Goal: Task Accomplishment & Management: Use online tool/utility

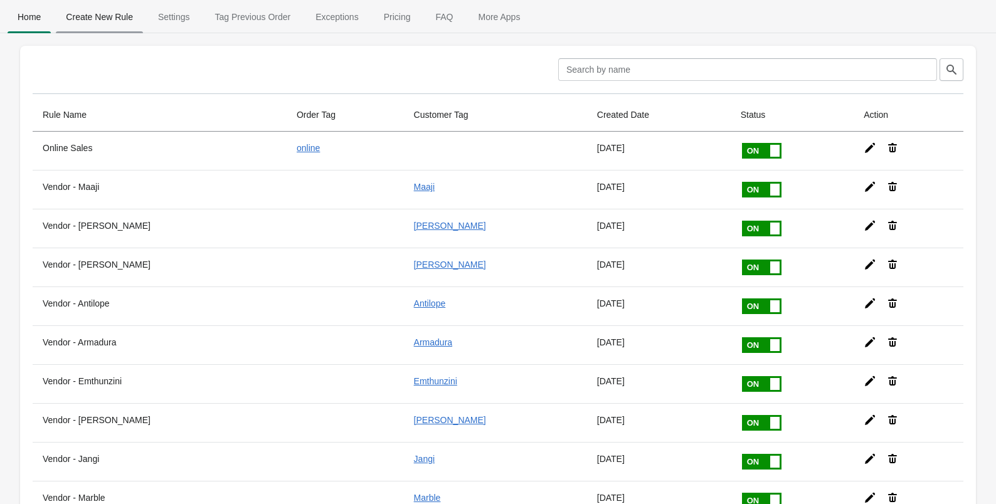
click at [100, 18] on span "Create New Rule" at bounding box center [99, 17] width 87 height 23
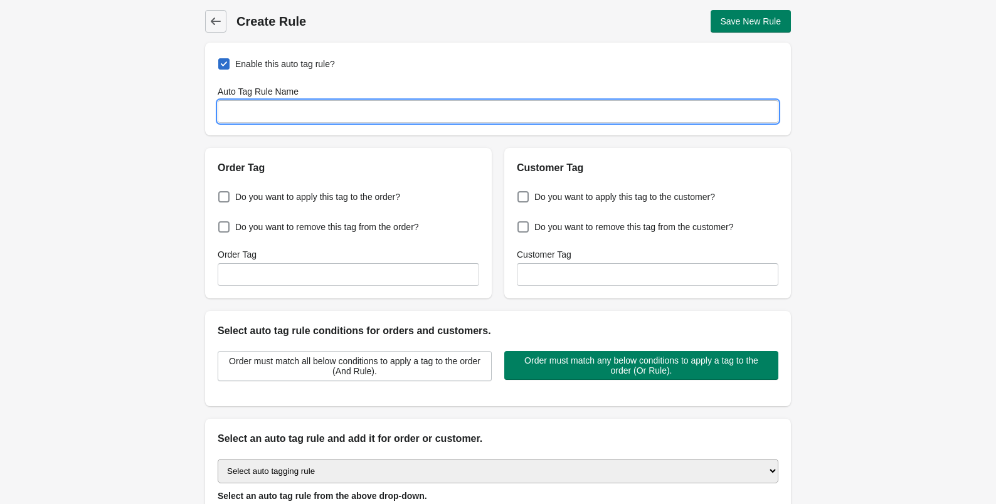
click at [283, 114] on input "Auto Tag Rule Name" at bounding box center [498, 111] width 561 height 23
click at [302, 110] on input "Auto Tag Rule Name" at bounding box center [498, 111] width 561 height 23
type input "Location - Hyde Park"
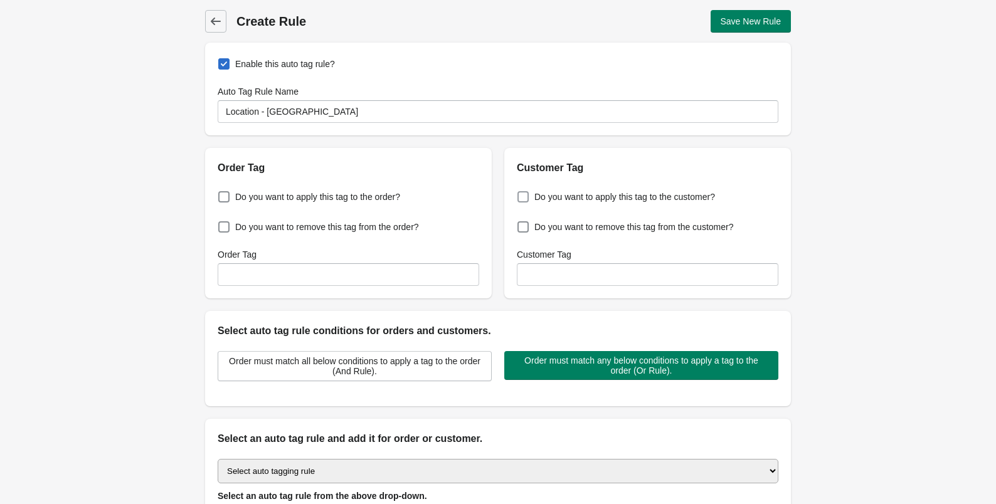
click at [548, 199] on span "Do you want to apply this tag to the customer?" at bounding box center [624, 197] width 181 height 13
click at [521, 194] on input "Do you want to apply this tag to the customer?" at bounding box center [520, 193] width 1 height 1
checkbox input "true"
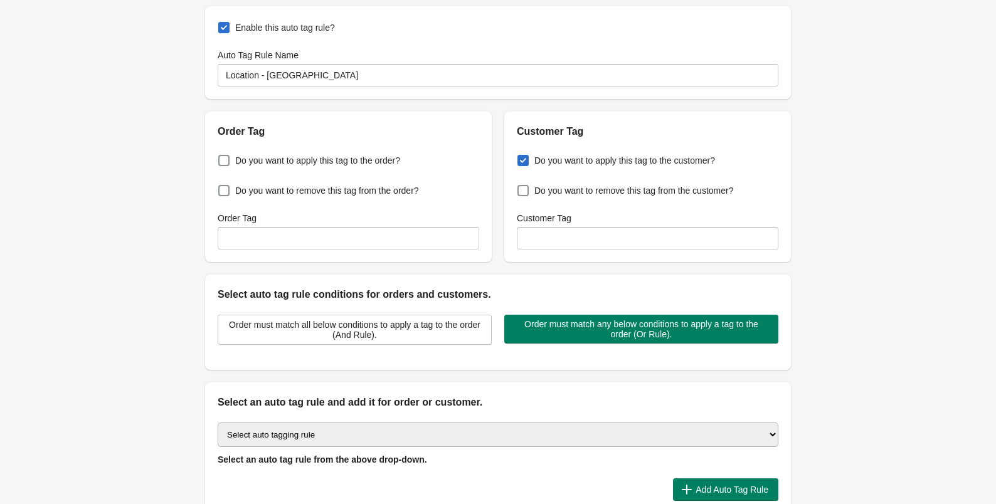
scroll to position [47, 0]
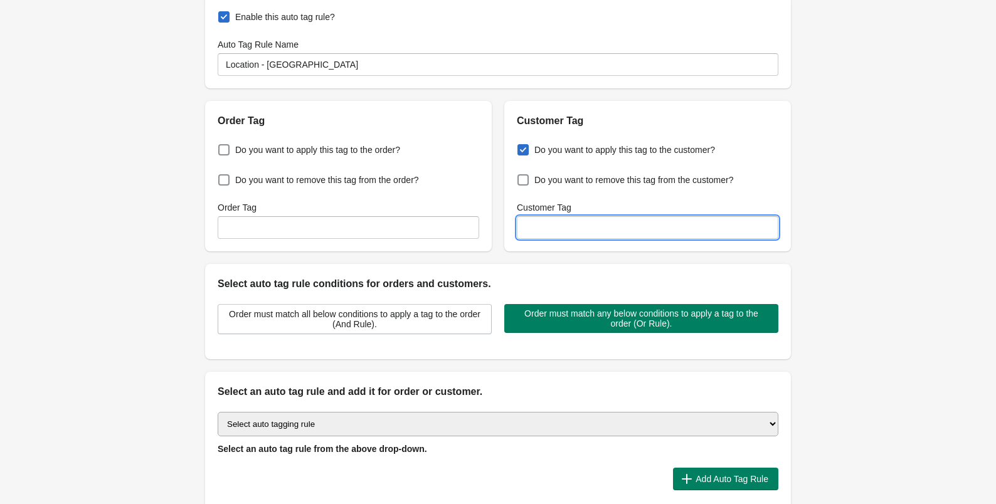
click at [550, 218] on input "Customer Tag" at bounding box center [648, 227] width 262 height 23
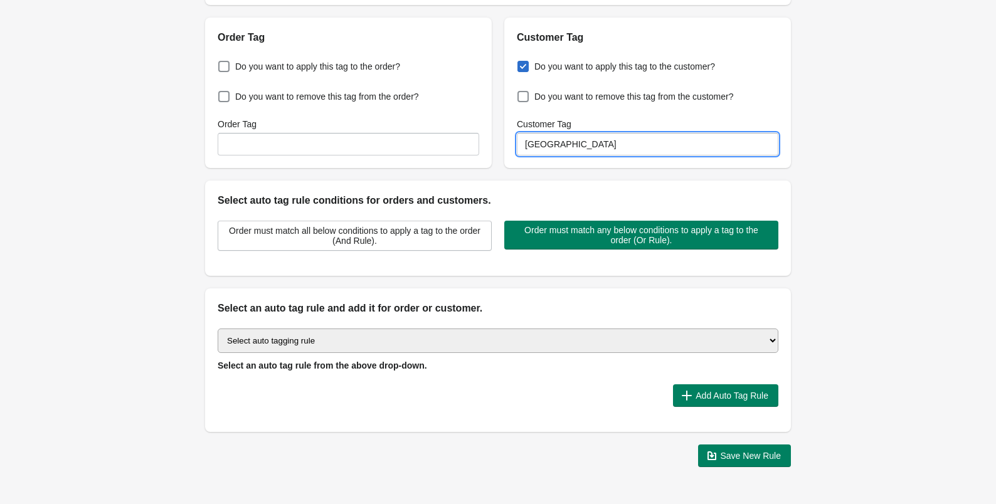
scroll to position [131, 0]
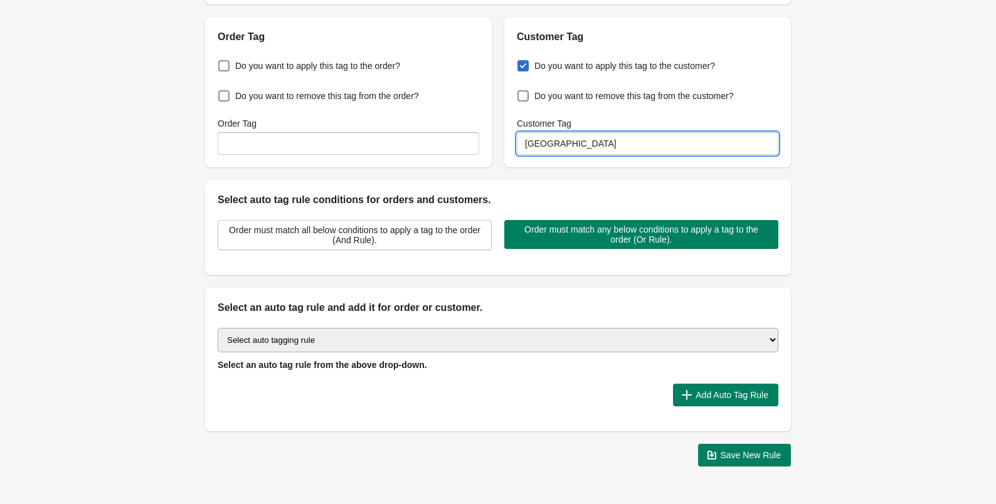
type input "[GEOGRAPHIC_DATA]"
click at [548, 338] on select "Select auto tagging rule Tag by order amount Tag based on the order count (Volu…" at bounding box center [498, 340] width 561 height 24
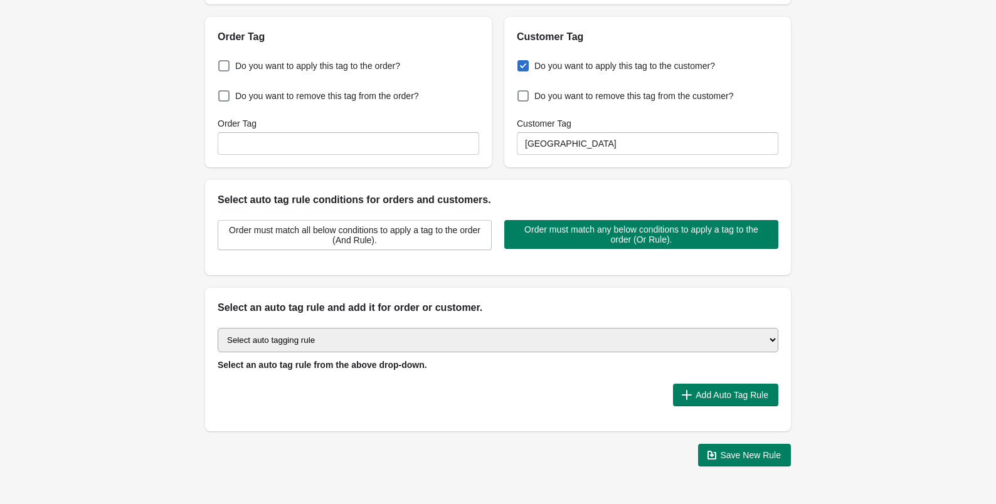
select select "63"
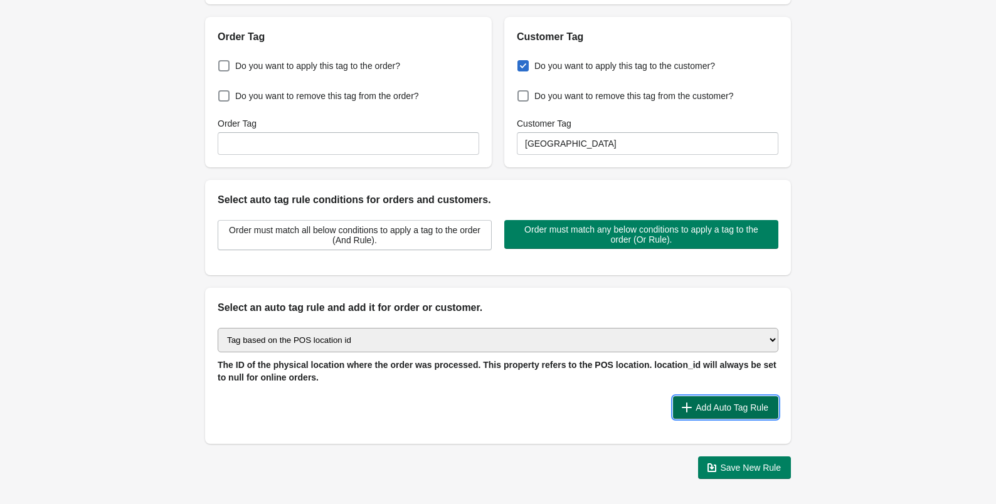
click at [714, 409] on span "Add Auto Tag Rule" at bounding box center [732, 408] width 73 height 10
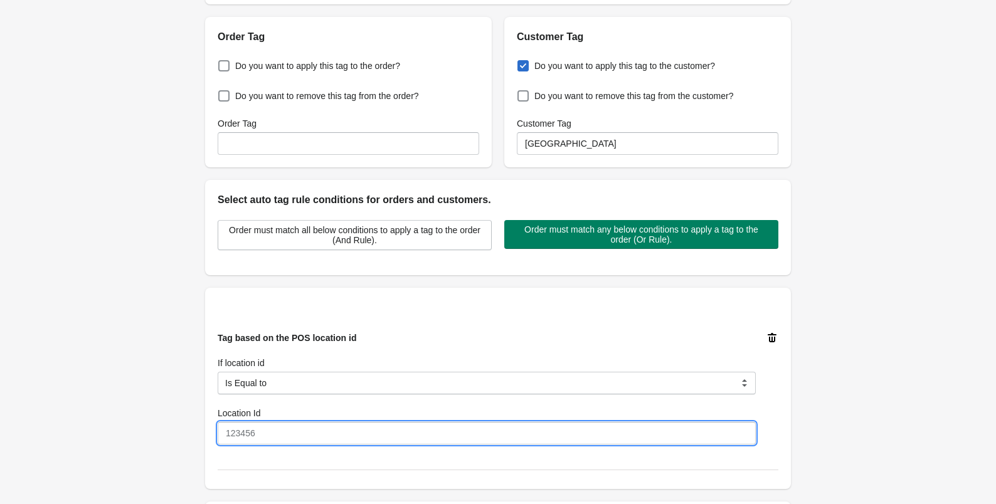
click at [521, 429] on input "Location Id" at bounding box center [487, 433] width 538 height 23
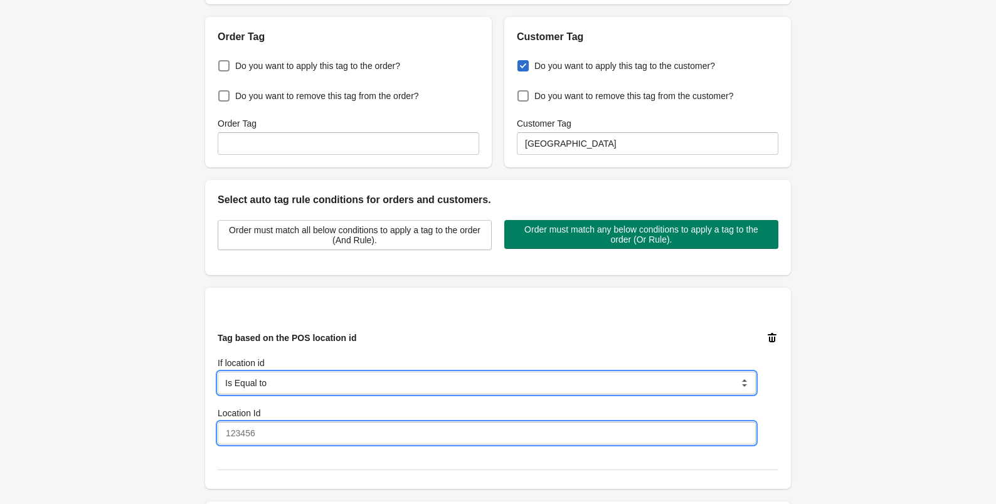
click at [591, 378] on select "Is Equal to Contain Is not Equal to Does not Contain Start With" at bounding box center [487, 383] width 538 height 23
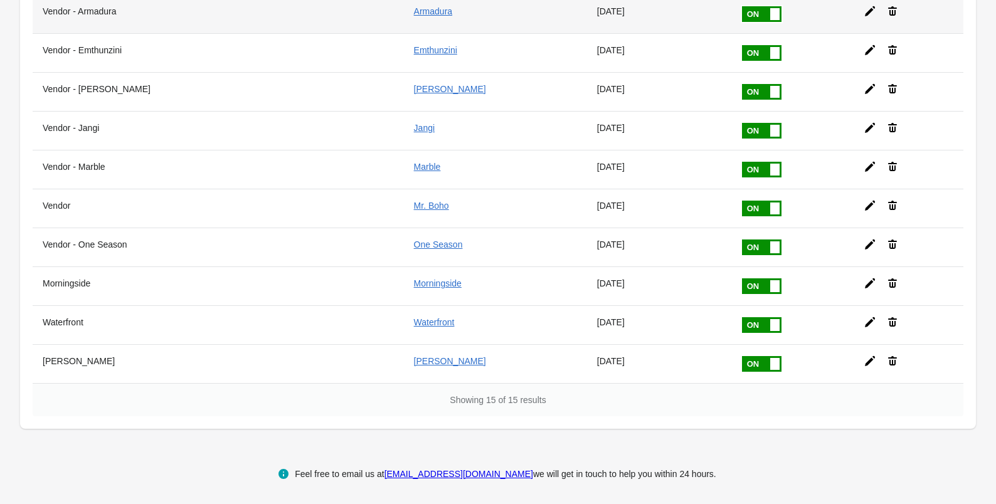
scroll to position [334, 0]
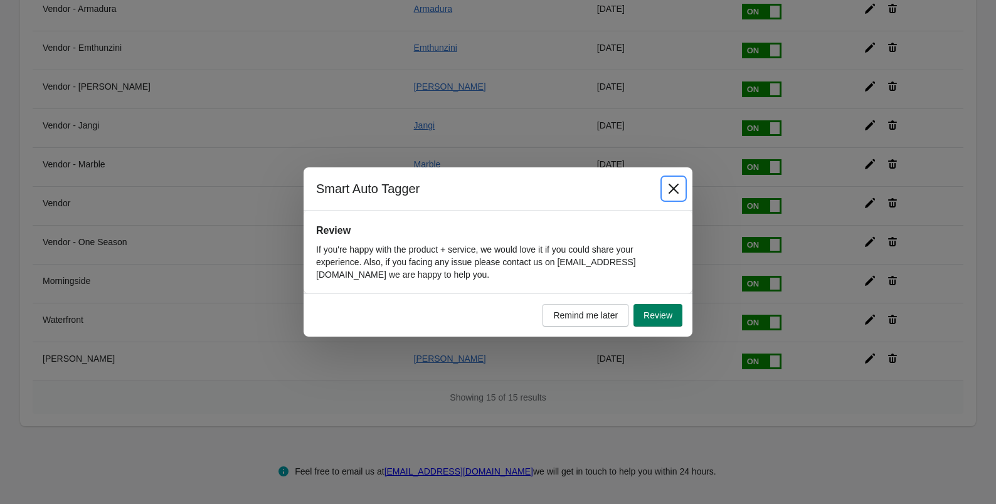
click at [677, 192] on icon "Close" at bounding box center [673, 189] width 13 height 13
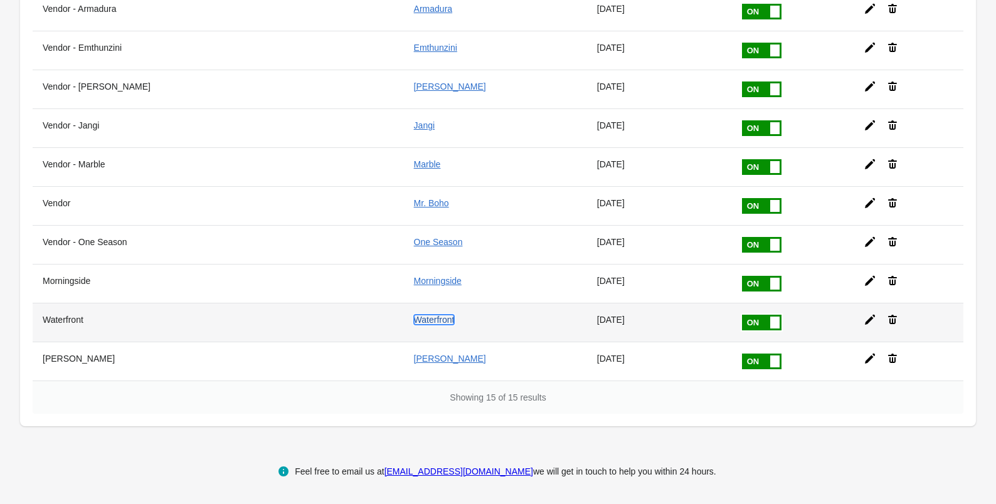
click at [437, 317] on link "Waterfront" at bounding box center [434, 320] width 41 height 10
click at [865, 322] on icon at bounding box center [870, 320] width 10 height 10
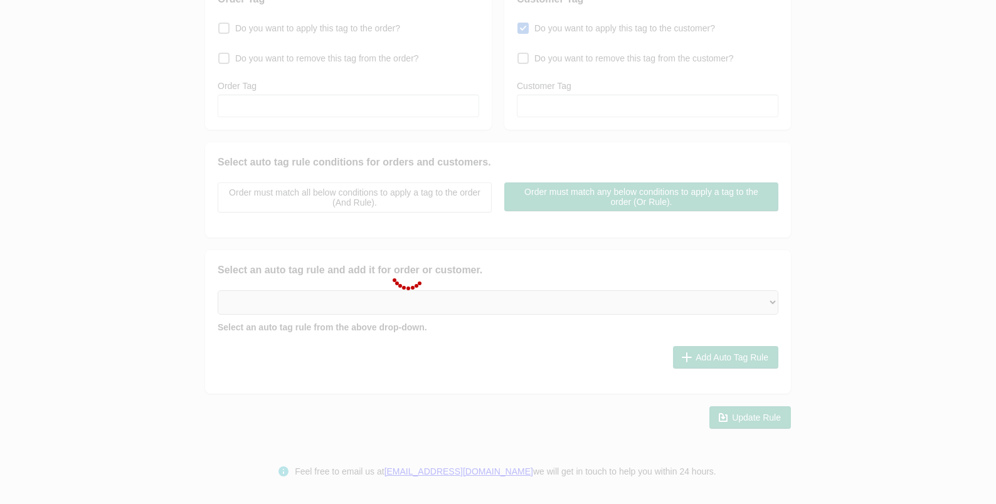
type input "Waterfront"
checkbox input "true"
type input "Waterfront"
select select "5"
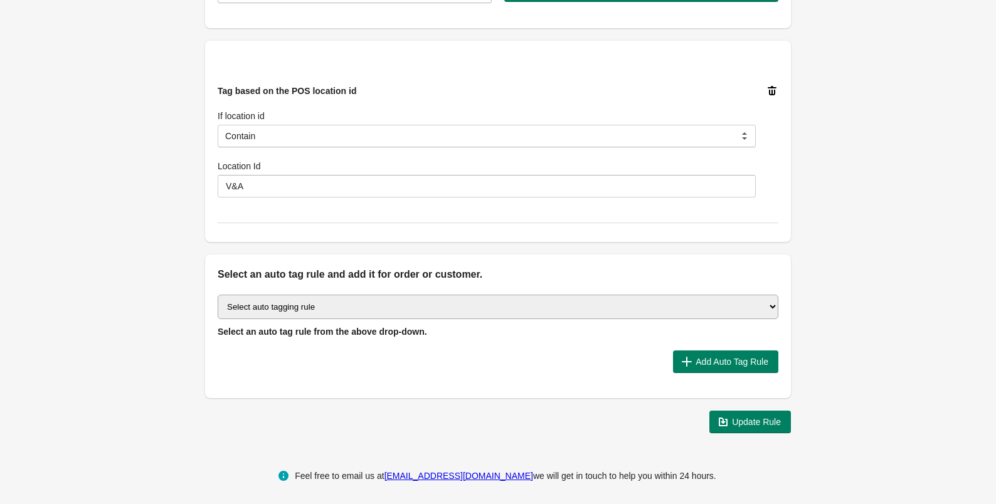
scroll to position [381, 0]
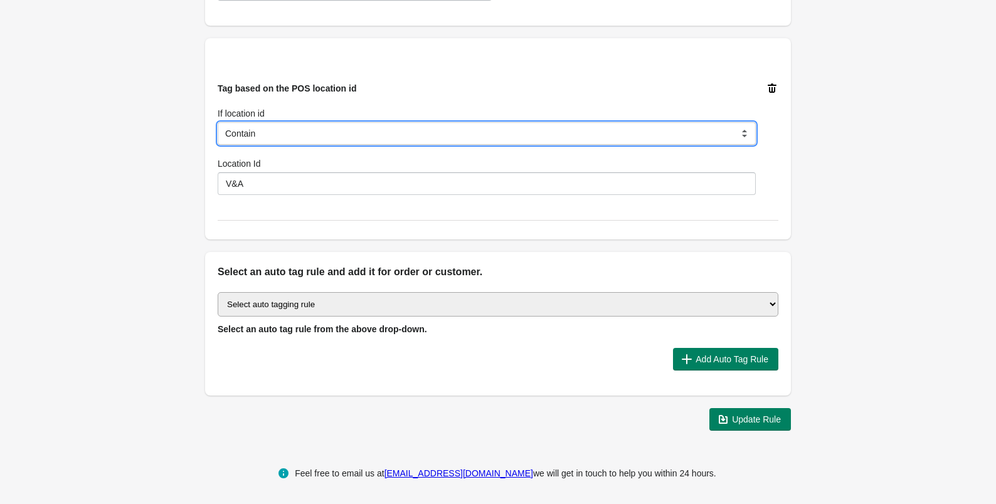
click at [393, 137] on select "Is Equal to Contain Is not Equal to Does not Contain Start With" at bounding box center [487, 133] width 538 height 23
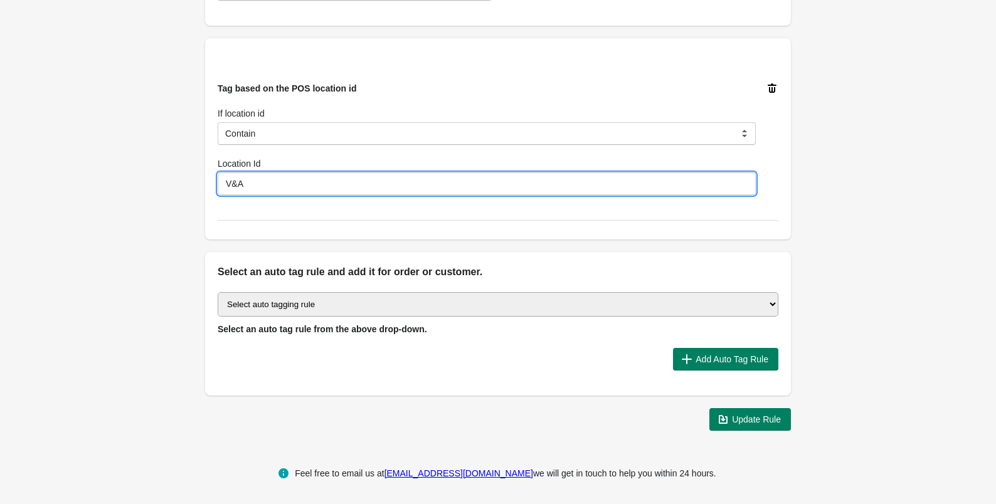
click at [383, 179] on input "V&A" at bounding box center [487, 183] width 538 height 23
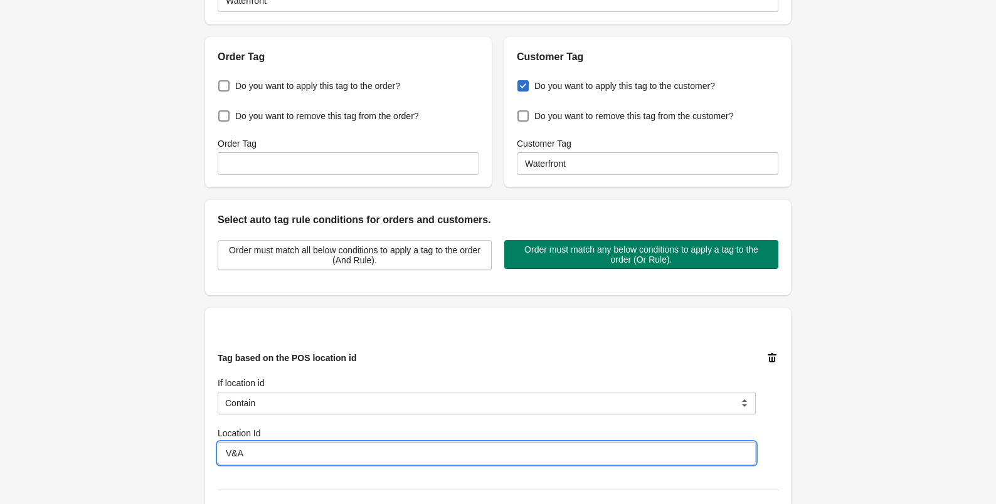
scroll to position [383, 0]
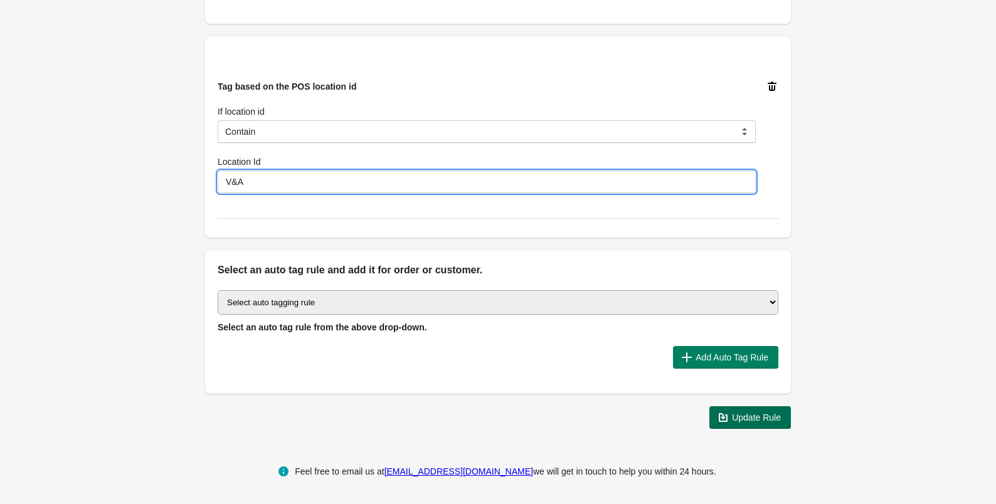
click at [734, 426] on button "Update Rule" at bounding box center [750, 417] width 82 height 23
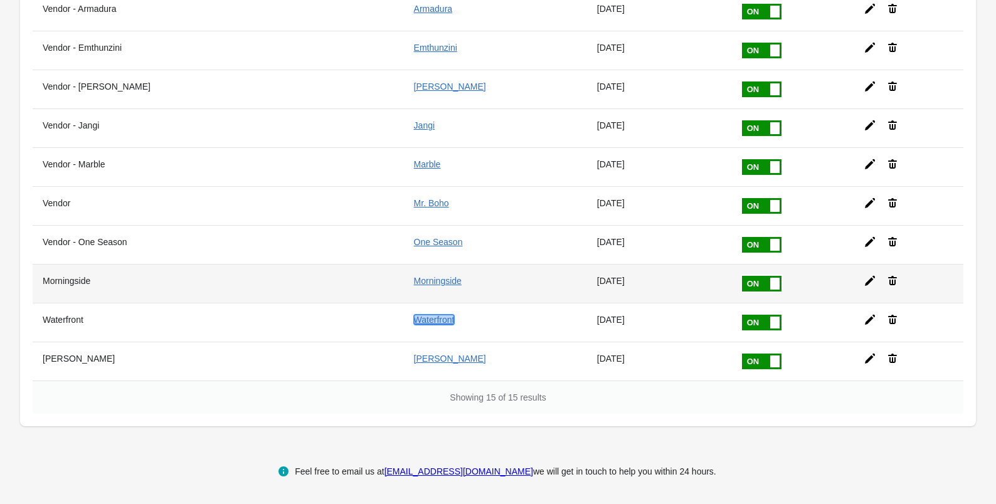
scroll to position [315, 0]
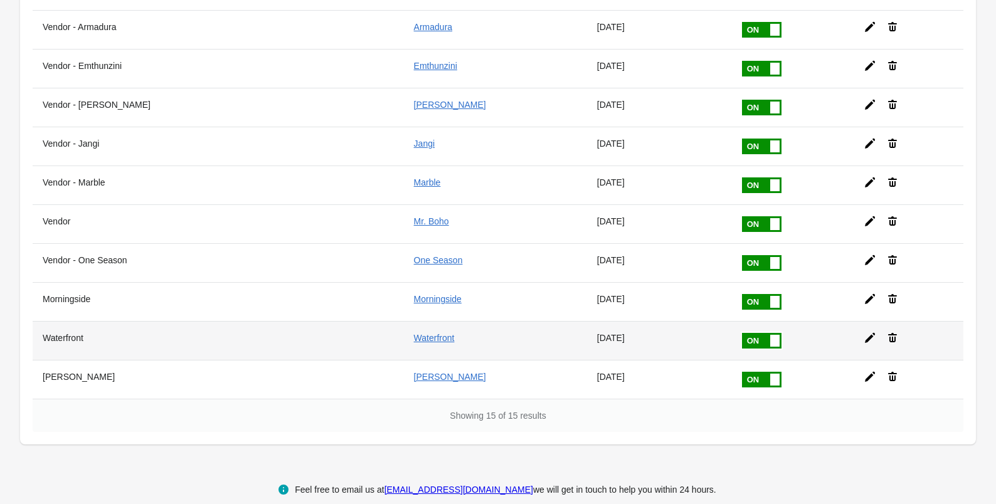
click at [886, 338] on icon at bounding box center [892, 338] width 13 height 13
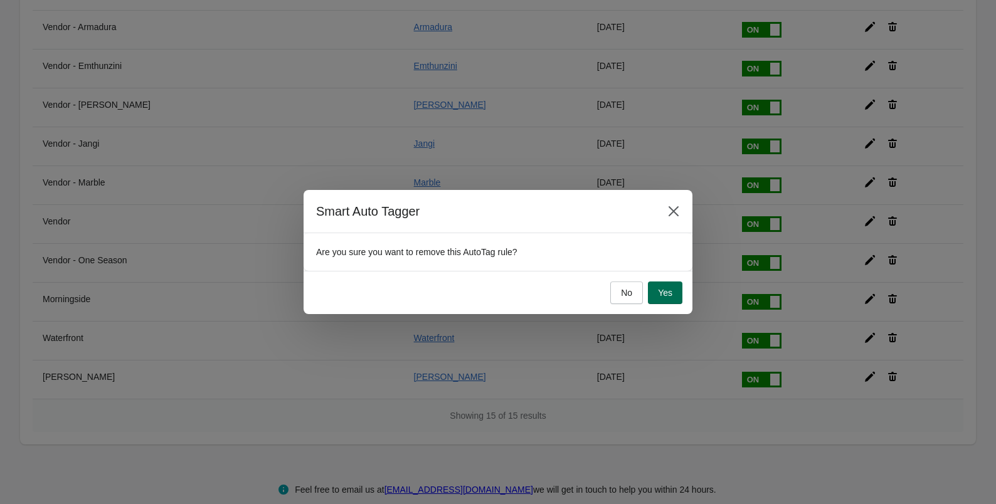
click at [660, 295] on span "Yes" at bounding box center [665, 293] width 14 height 10
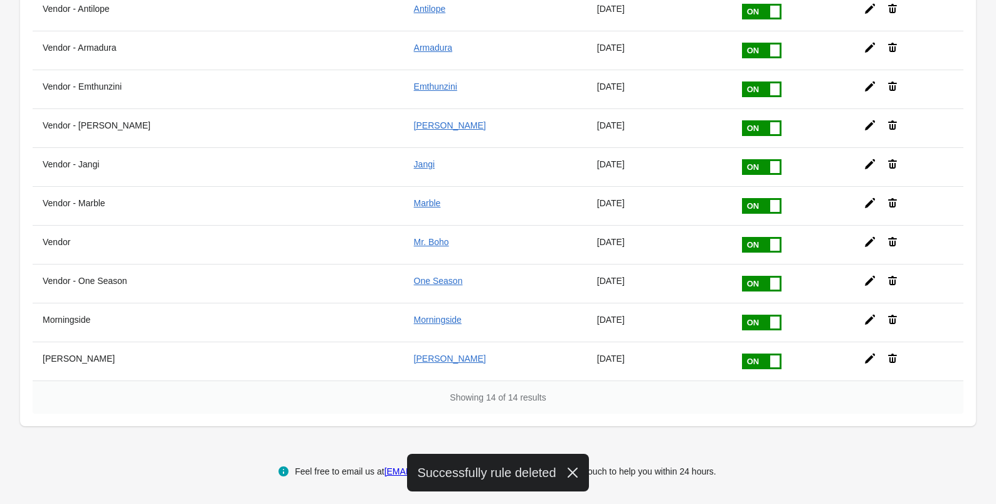
scroll to position [295, 0]
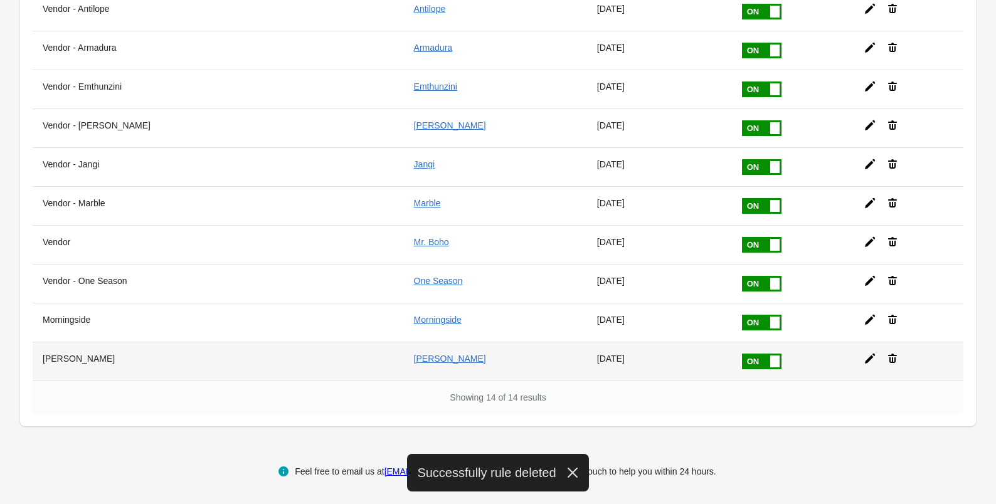
click at [886, 356] on icon at bounding box center [892, 358] width 13 height 13
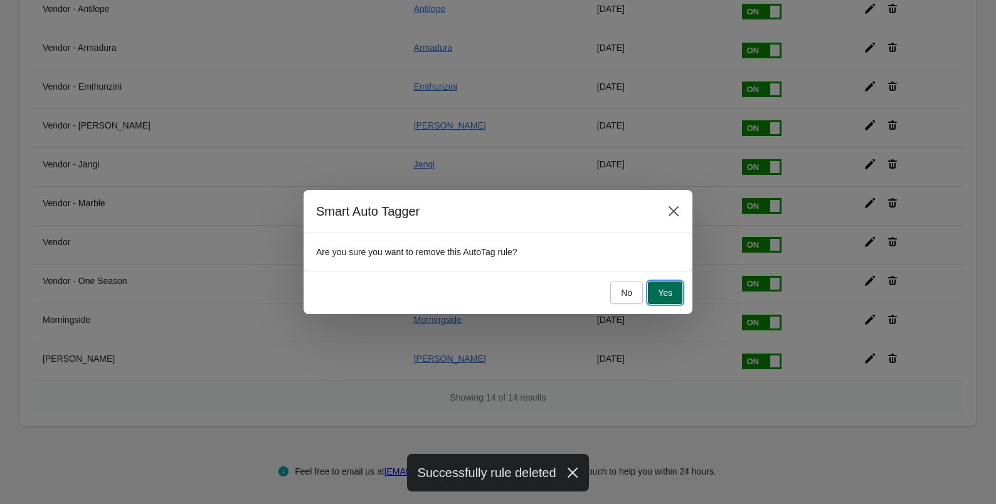
click at [674, 293] on button "Yes" at bounding box center [665, 293] width 34 height 23
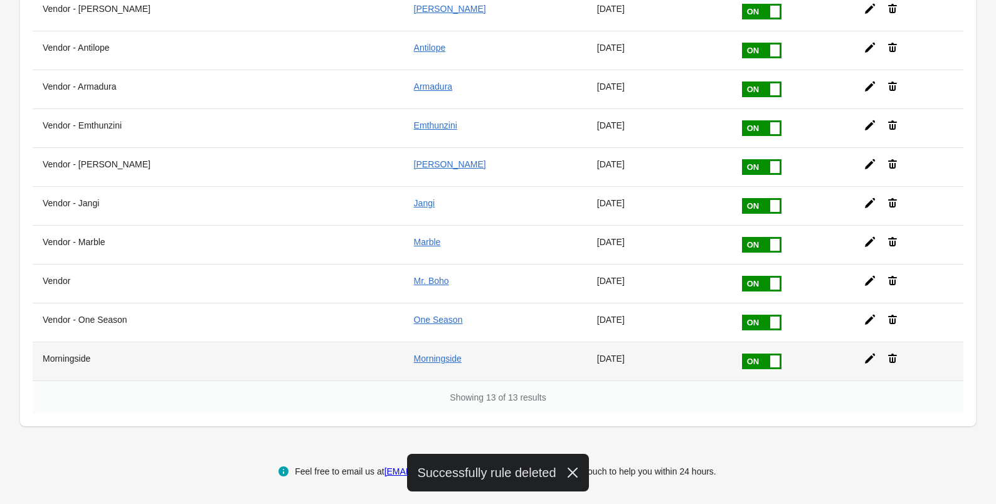
scroll to position [256, 0]
click at [886, 361] on icon at bounding box center [892, 358] width 13 height 13
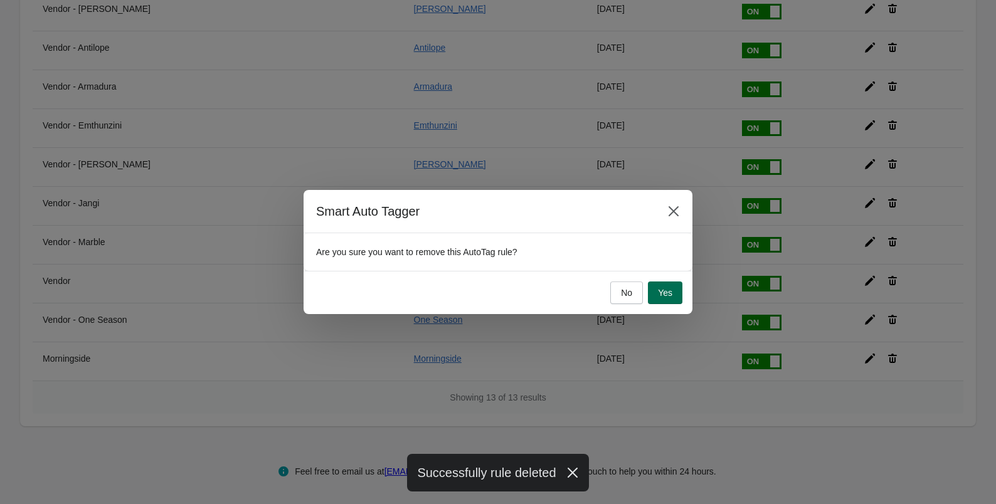
click at [674, 295] on button "Yes" at bounding box center [665, 293] width 34 height 23
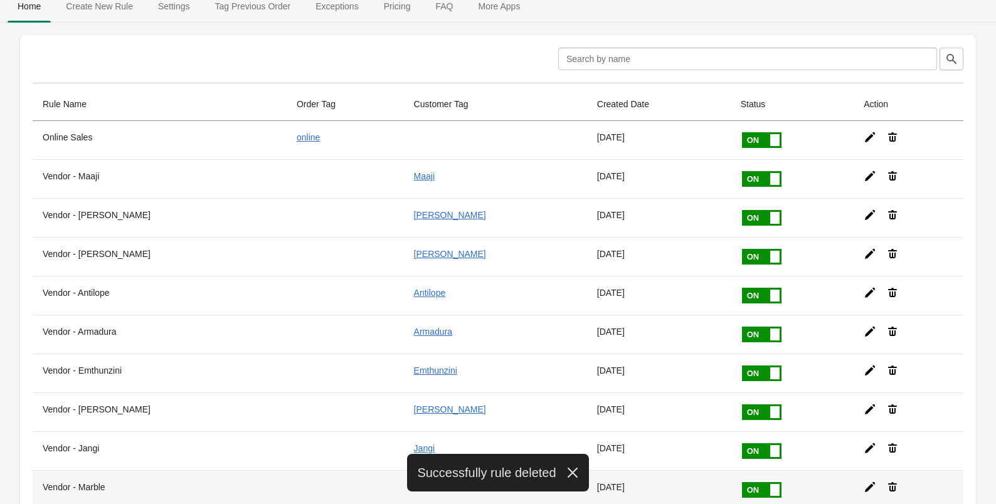
scroll to position [0, 0]
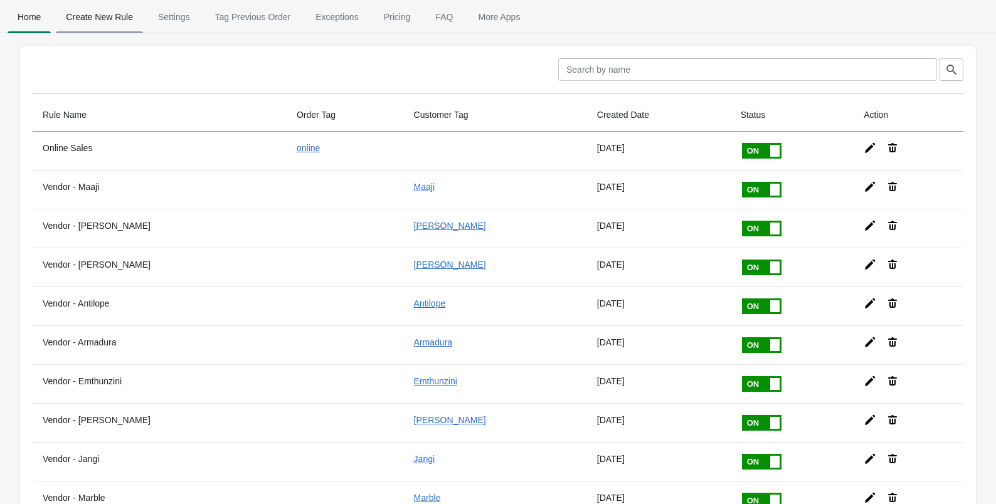
click at [117, 18] on span "Create New Rule" at bounding box center [99, 17] width 87 height 23
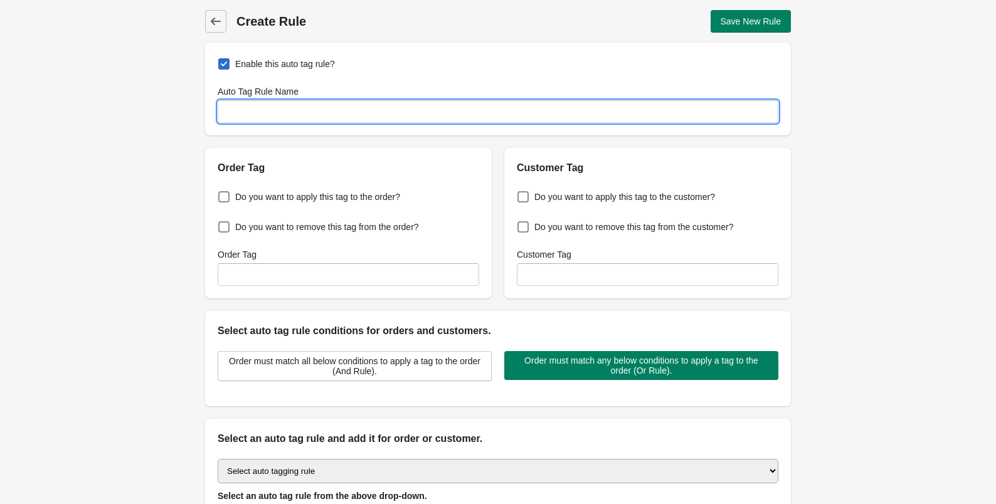
click at [330, 105] on input "Auto Tag Rule Name" at bounding box center [498, 111] width 561 height 23
type input "[GEOGRAPHIC_DATA]"
click at [537, 198] on span "Do you want to apply this tag to the customer?" at bounding box center [624, 197] width 181 height 13
click at [521, 194] on input "Do you want to apply this tag to the customer?" at bounding box center [520, 193] width 1 height 1
checkbox input "true"
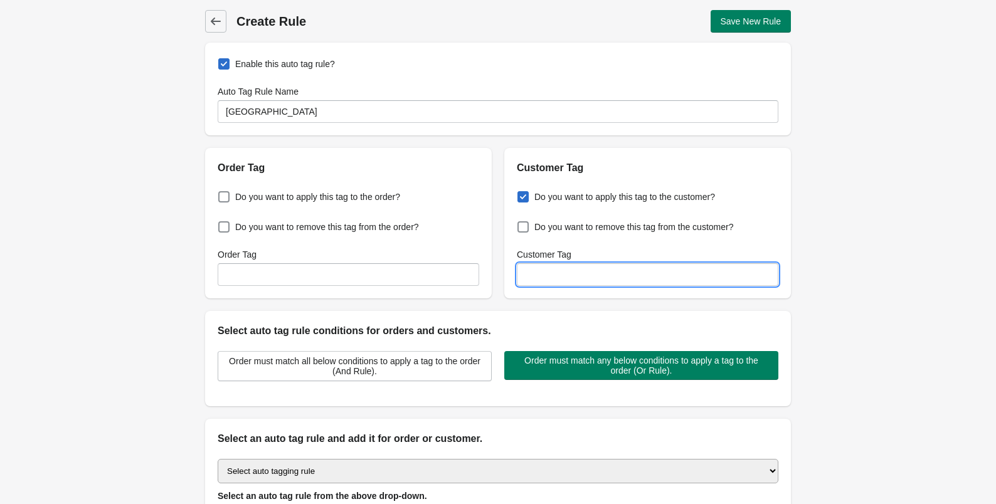
click at [537, 278] on input "Customer Tag" at bounding box center [648, 274] width 262 height 23
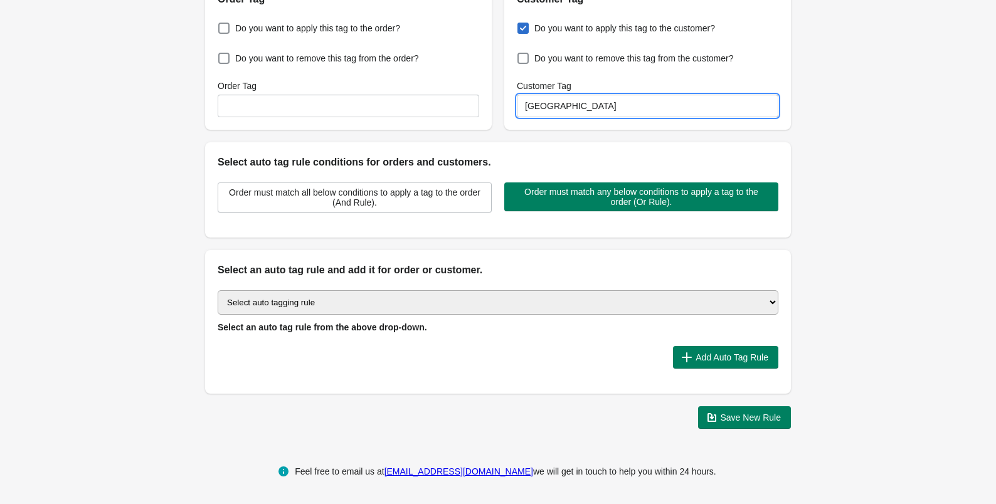
type input "[GEOGRAPHIC_DATA]"
click at [500, 302] on select "Select auto tagging rule Tag by order amount Tag based on the order count (Volu…" at bounding box center [498, 302] width 561 height 24
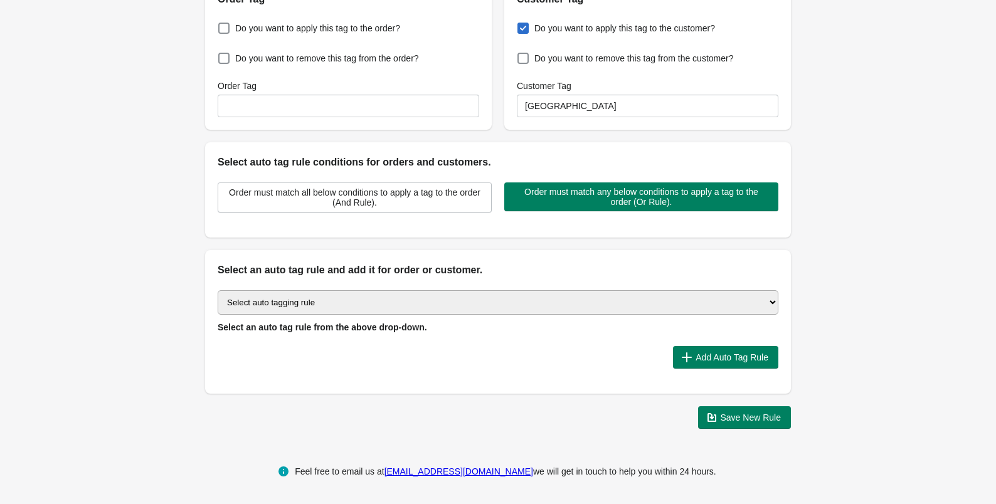
select select "63"
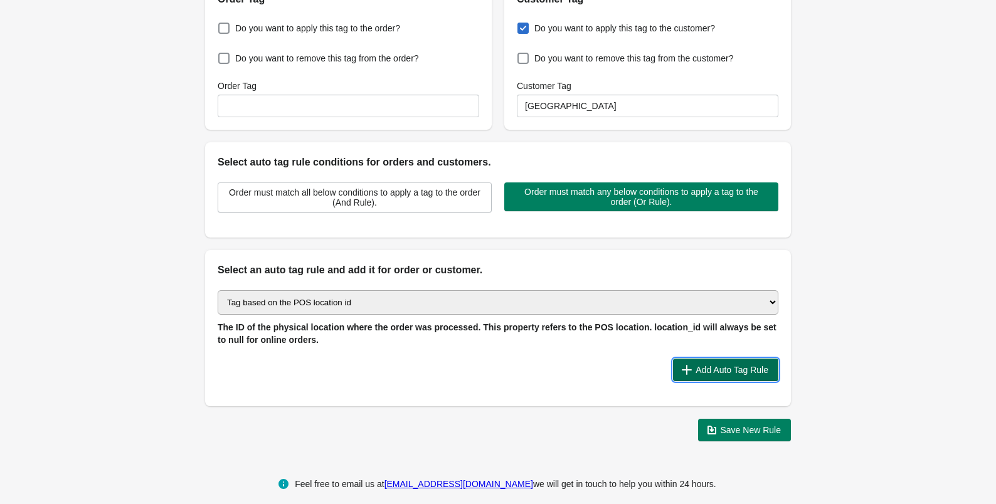
click at [696, 365] on span "Add Auto Tag Rule" at bounding box center [732, 370] width 73 height 10
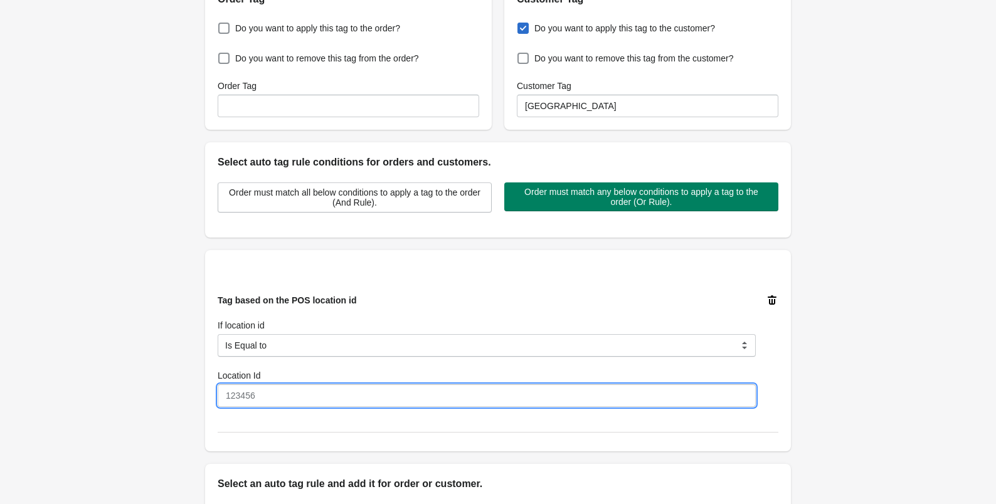
drag, startPoint x: 282, startPoint y: 398, endPoint x: 227, endPoint y: 400, distance: 54.6
click at [227, 400] on input "Location Id" at bounding box center [487, 395] width 538 height 23
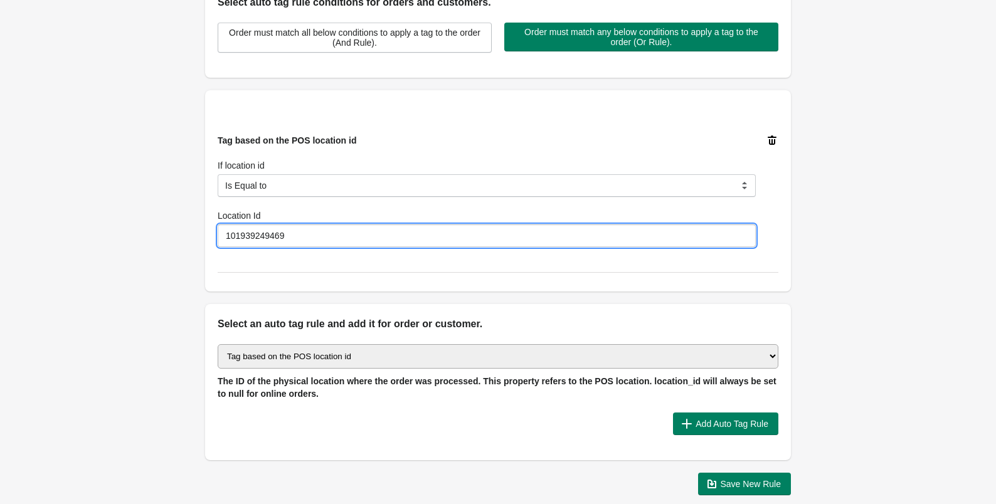
scroll to position [331, 0]
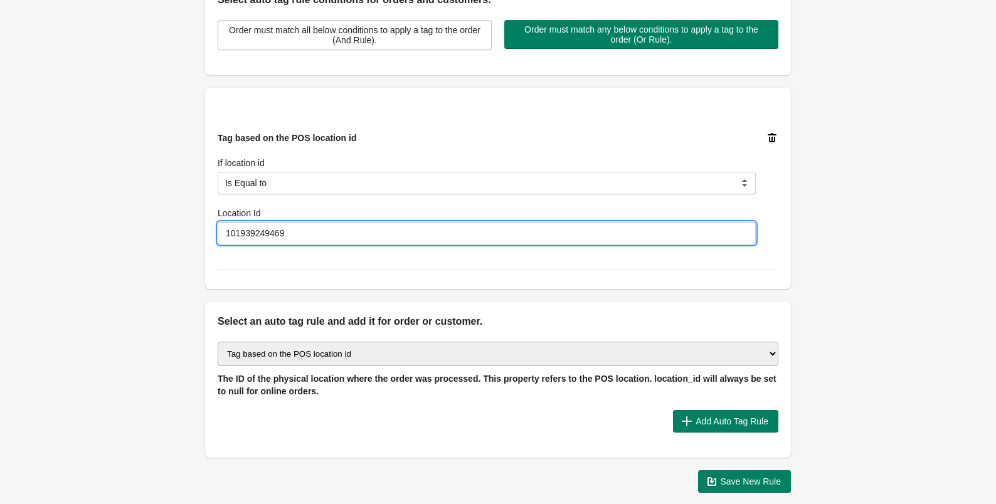
type input "101939249469"
click at [741, 300] on div "Enable this auto tag rule? Auto Tag Rule Name [GEOGRAPHIC_DATA] Order Tag Do yo…" at bounding box center [498, 102] width 586 height 781
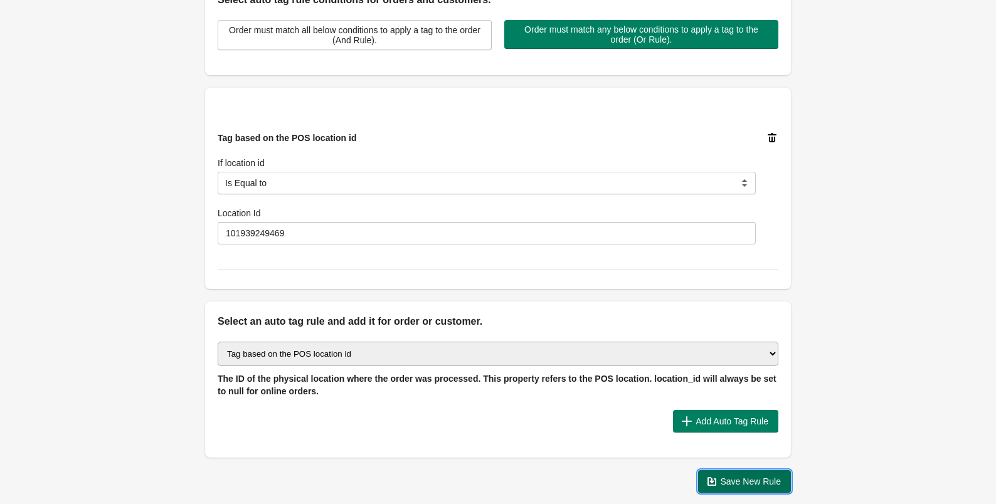
click at [751, 478] on span "Save New Rule" at bounding box center [751, 482] width 61 height 10
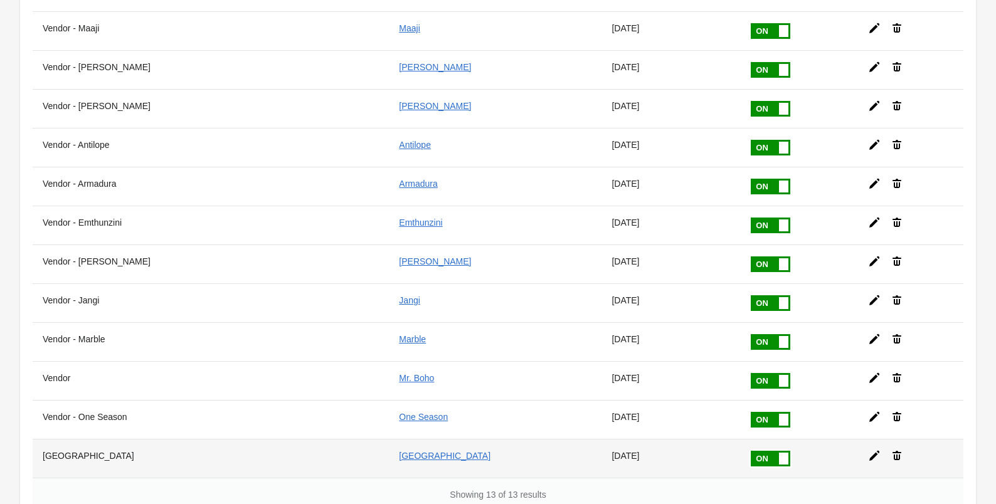
scroll to position [256, 0]
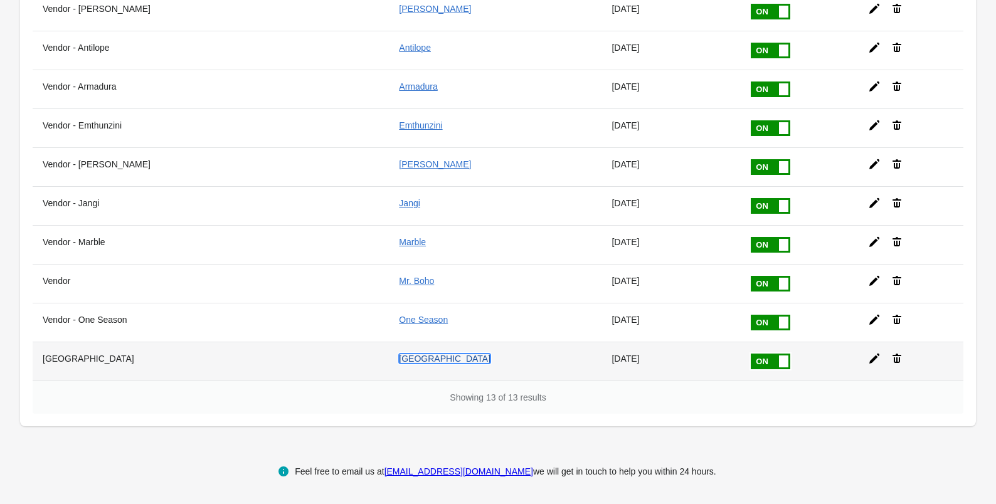
click at [443, 361] on link "[GEOGRAPHIC_DATA]" at bounding box center [445, 359] width 92 height 10
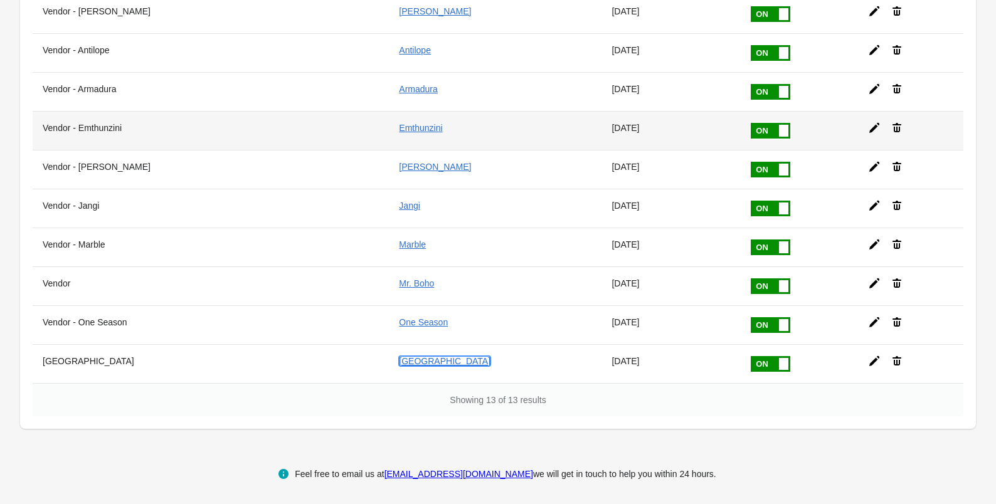
scroll to position [0, 0]
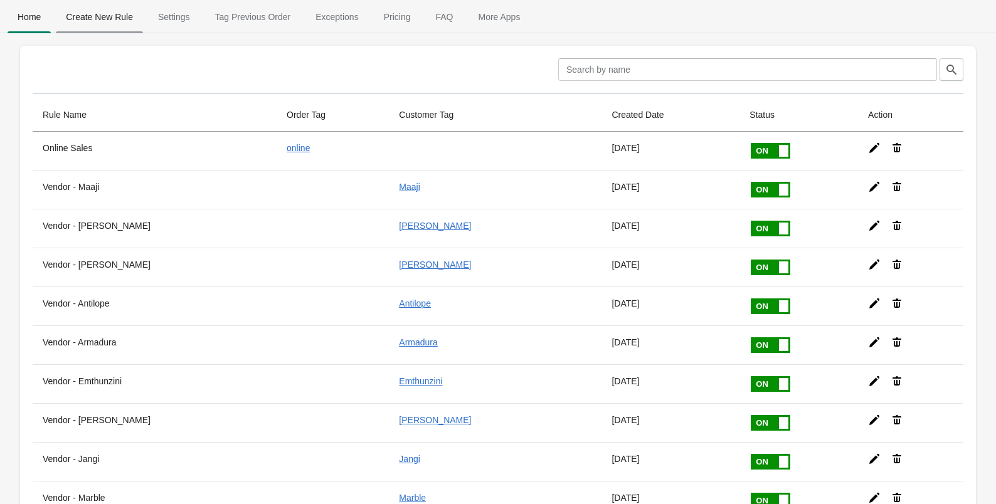
click at [118, 23] on span "Create New Rule" at bounding box center [99, 17] width 87 height 23
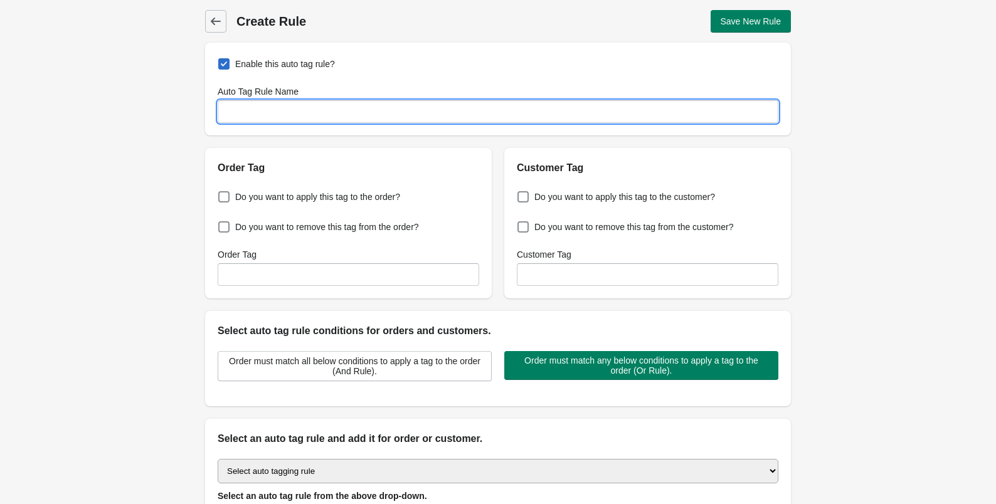
click at [278, 110] on input "Auto Tag Rule Name" at bounding box center [498, 111] width 561 height 23
type input "Online Customer"
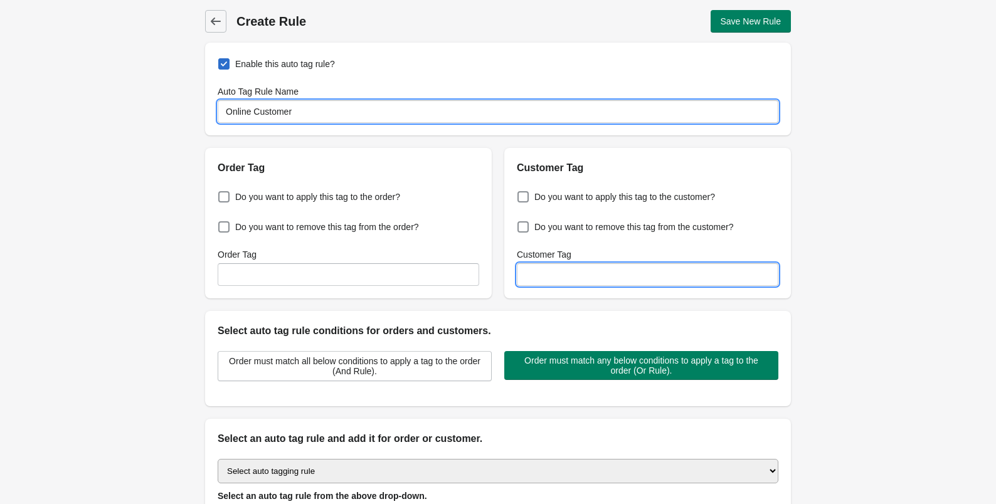
click at [541, 273] on input "Customer Tag" at bounding box center [648, 274] width 262 height 23
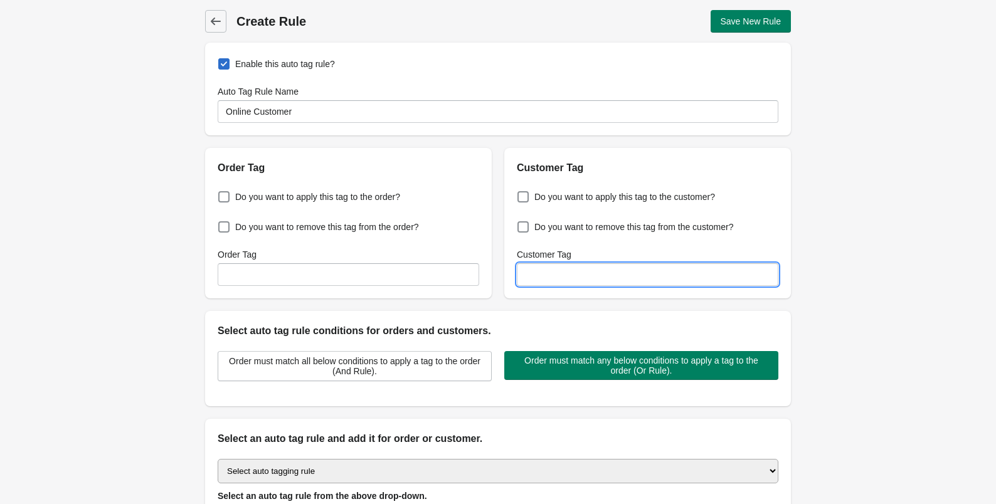
type input "P"
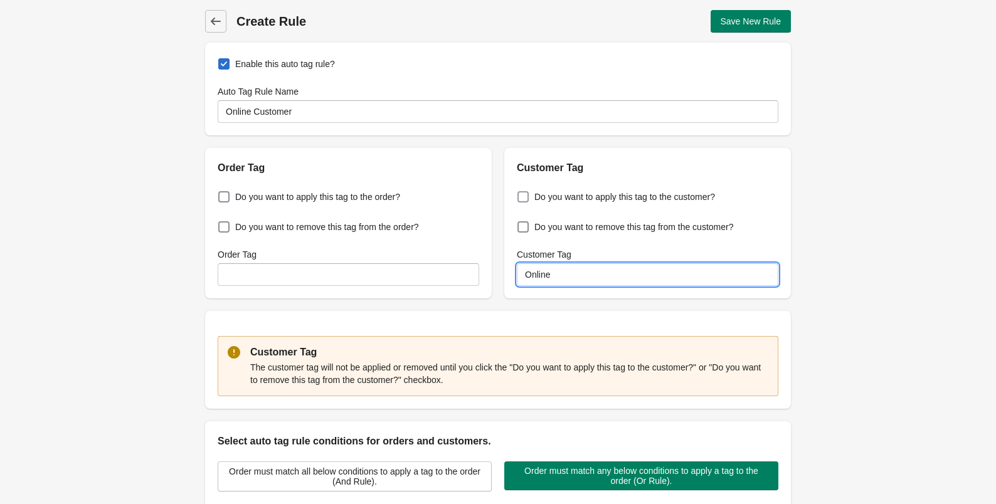
type input "Online"
click at [534, 193] on span "Do you want to apply this tag to the customer?" at bounding box center [624, 197] width 181 height 13
click at [521, 193] on input "Do you want to apply this tag to the customer?" at bounding box center [520, 193] width 1 height 1
checkbox input "true"
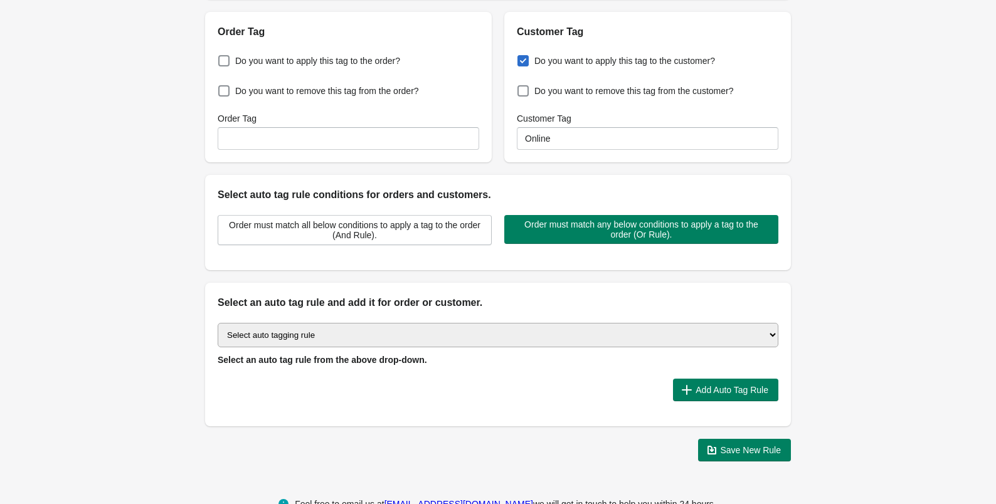
scroll to position [169, 0]
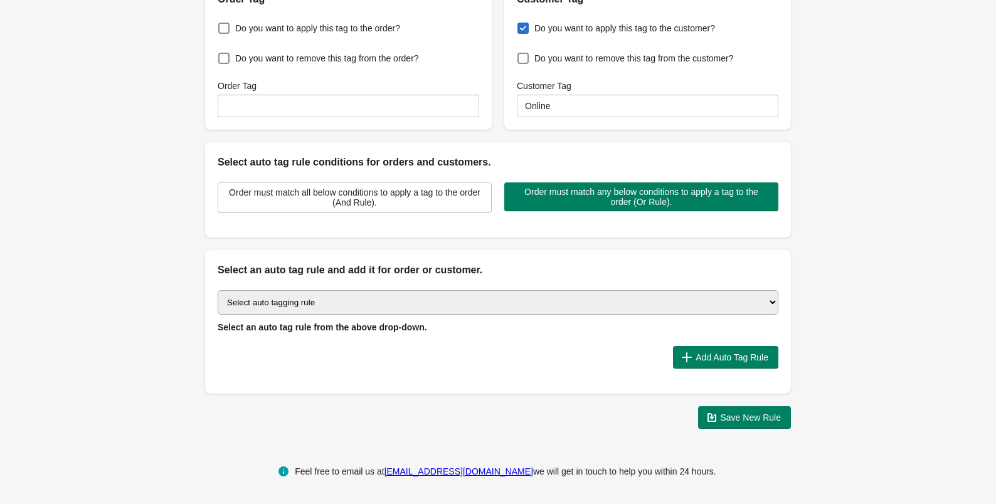
click at [489, 288] on div "Select auto tagging rule Tag by order amount Tag based on the order count (Volu…" at bounding box center [498, 336] width 586 height 116
click at [487, 303] on select "Select auto tagging rule Tag by order amount Tag based on the order count (Volu…" at bounding box center [498, 302] width 561 height 24
select select "49"
click at [687, 349] on button "Add Auto Tag Rule" at bounding box center [725, 357] width 105 height 23
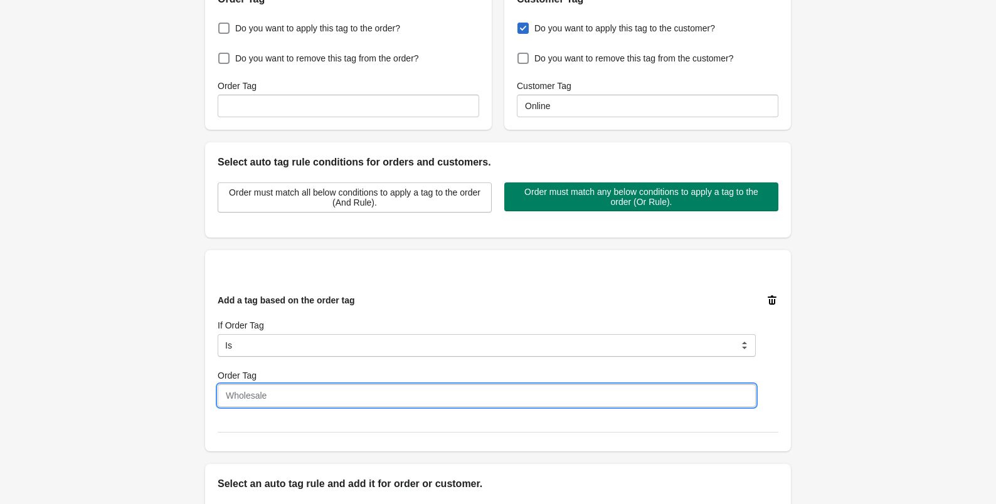
click at [388, 401] on input "Order Tag" at bounding box center [487, 395] width 538 height 23
type input "online"
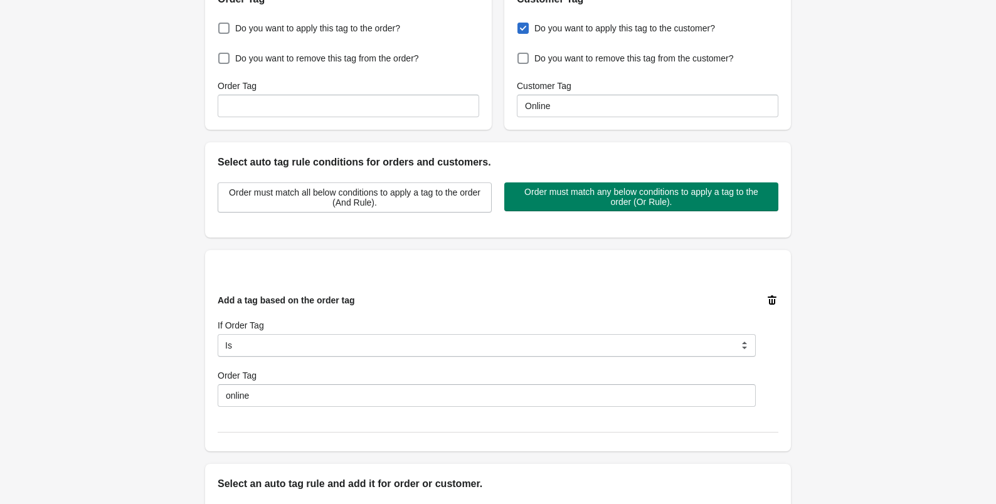
click at [369, 360] on div "Add a tag based on the order tag If Order Tag Is Contain Is Not Is Not Contain …" at bounding box center [487, 350] width 538 height 113
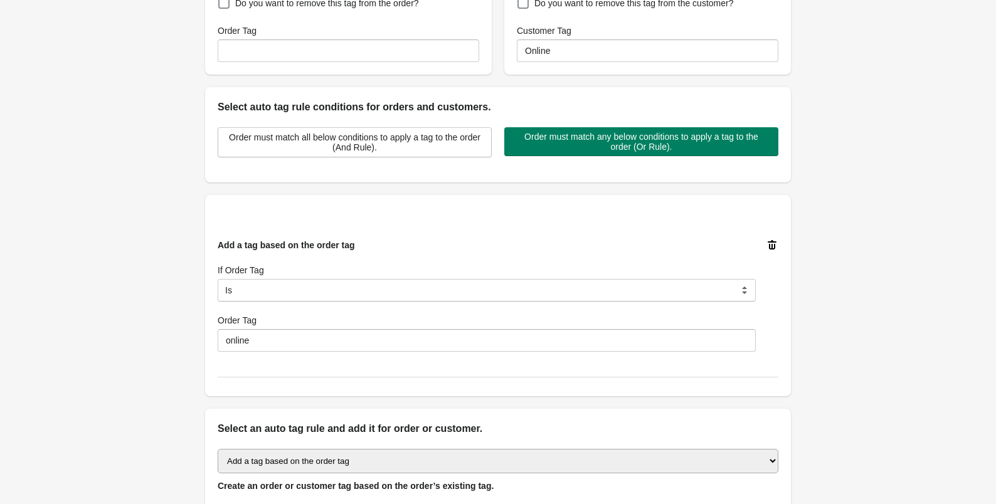
scroll to position [286, 0]
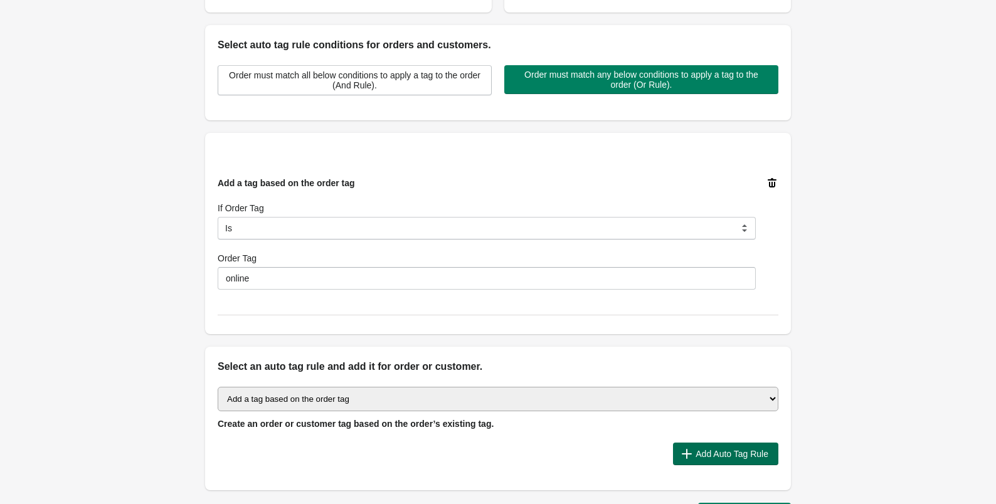
click at [716, 453] on span "Add Auto Tag Rule" at bounding box center [732, 454] width 73 height 10
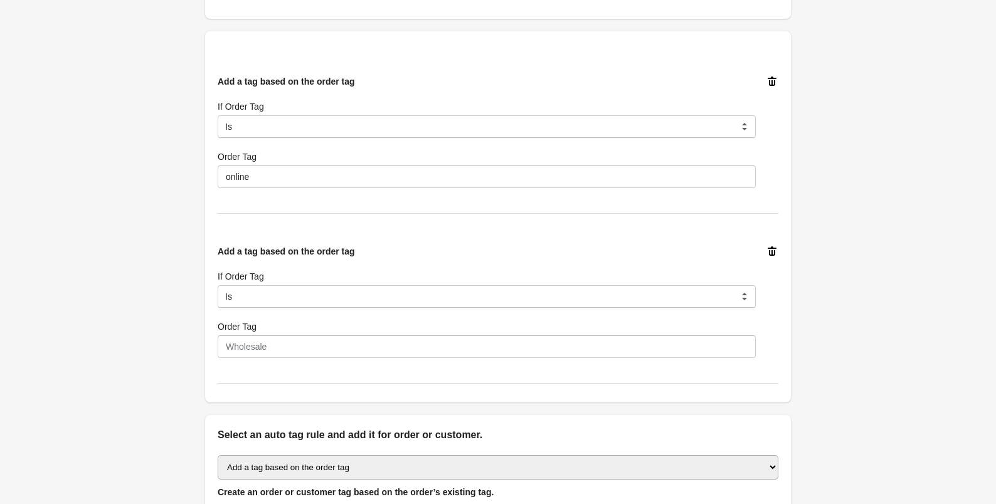
click at [775, 249] on icon at bounding box center [772, 251] width 13 height 13
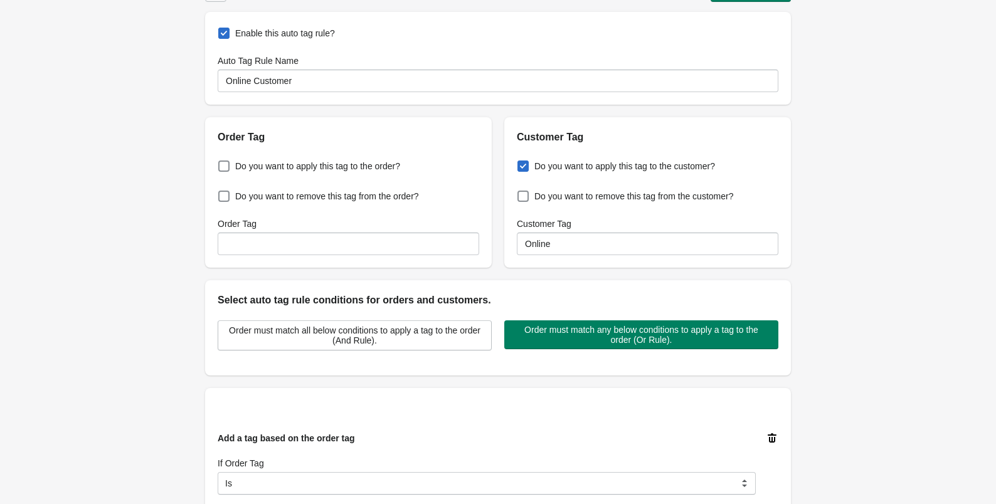
scroll to position [0, 0]
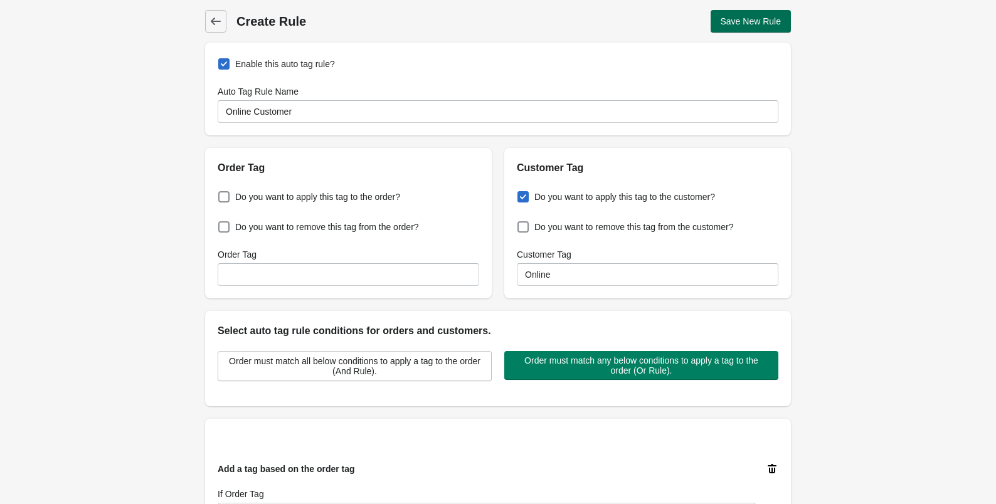
click at [738, 23] on span "Save New Rule" at bounding box center [751, 21] width 61 height 10
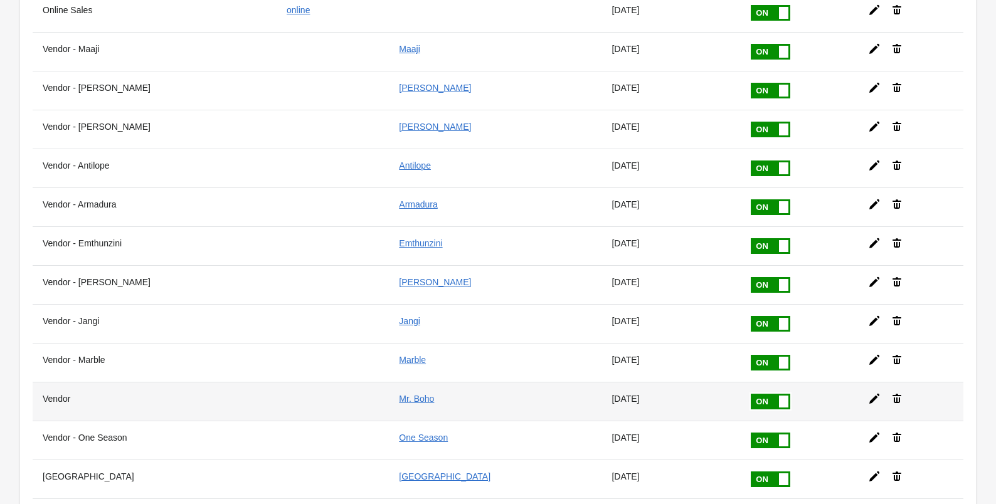
scroll to position [295, 0]
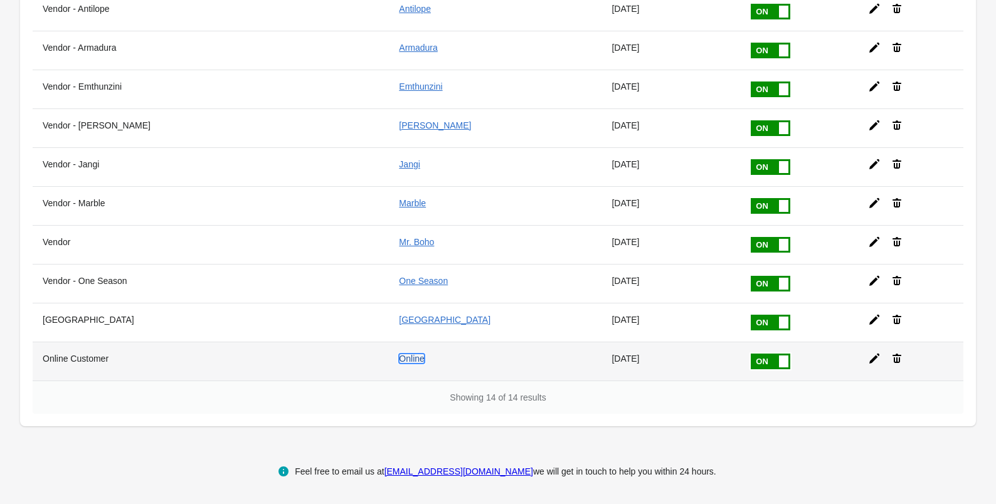
click at [424, 361] on link "Online" at bounding box center [411, 359] width 25 height 10
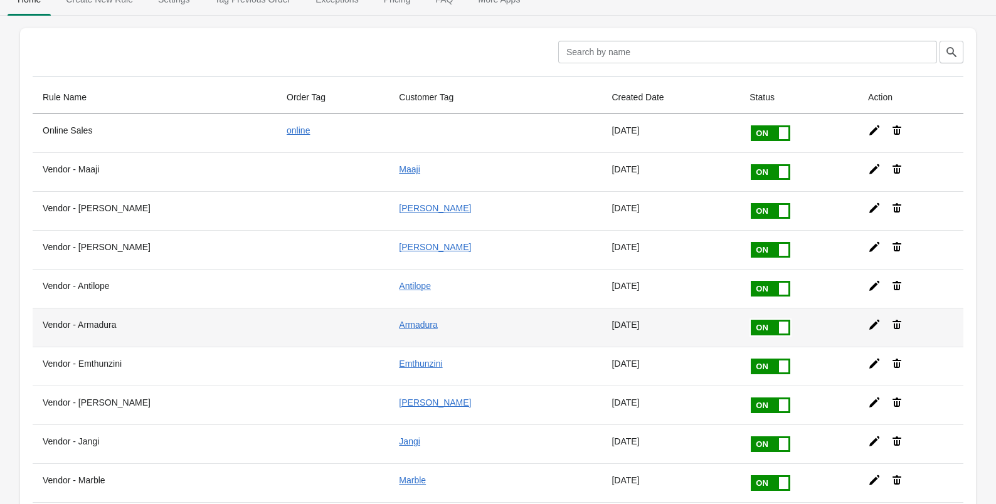
scroll to position [0, 0]
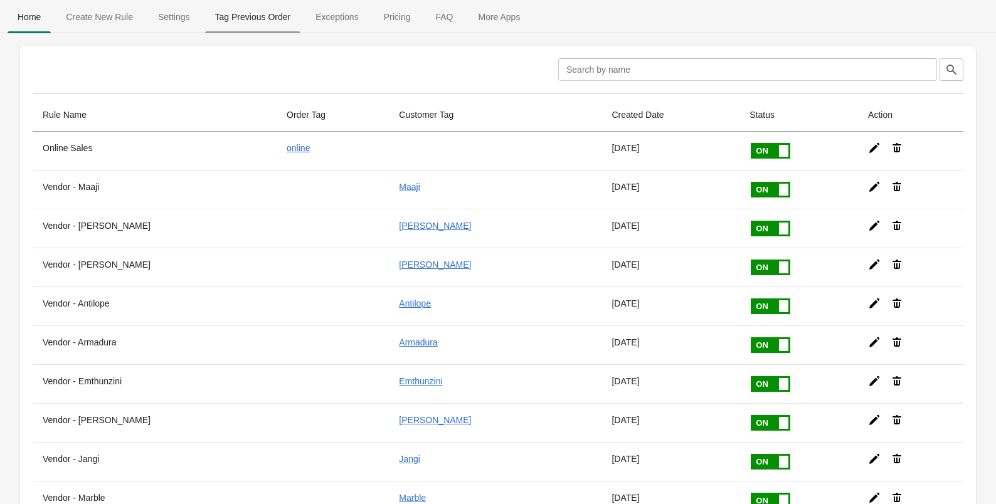
click at [255, 14] on span "Tag Previous Order" at bounding box center [253, 17] width 96 height 23
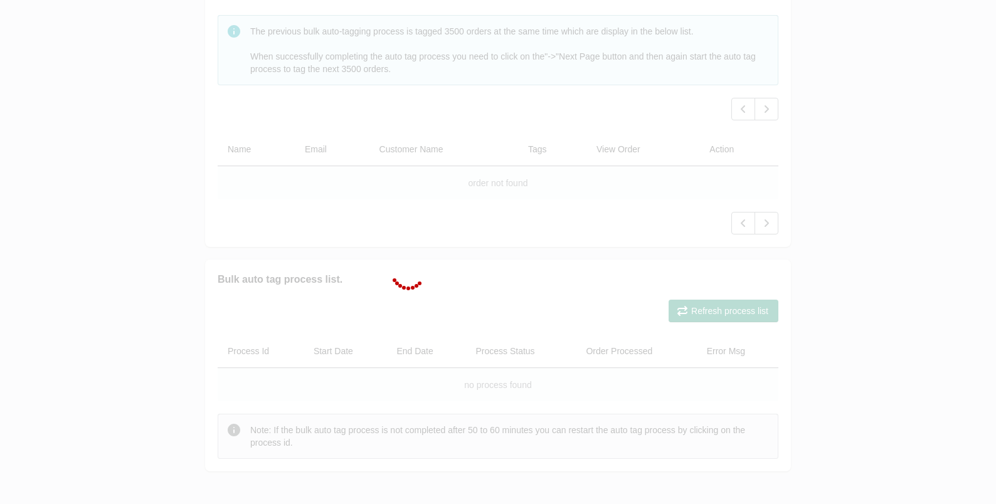
scroll to position [286, 0]
